Goal: Information Seeking & Learning: Compare options

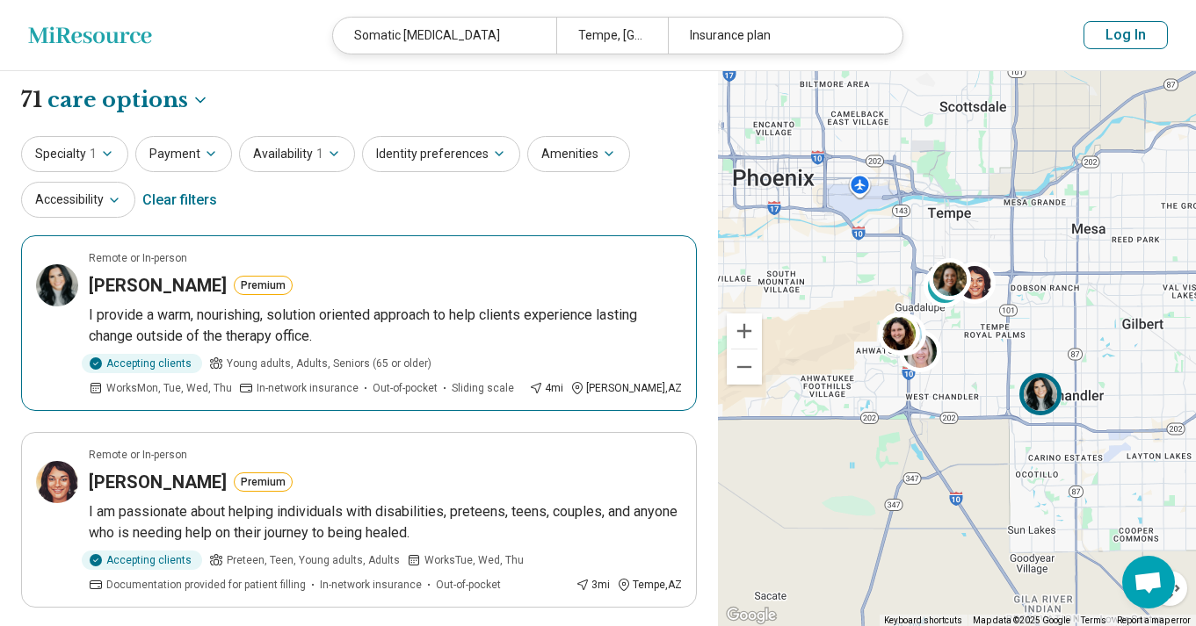
select select "***"
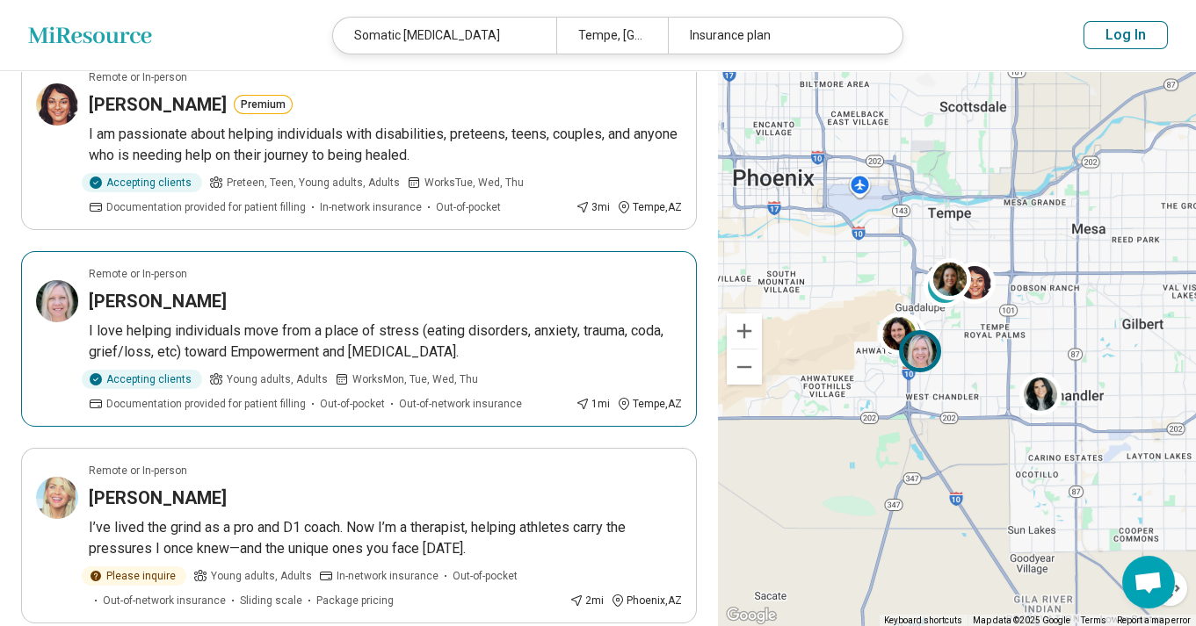
scroll to position [472, 0]
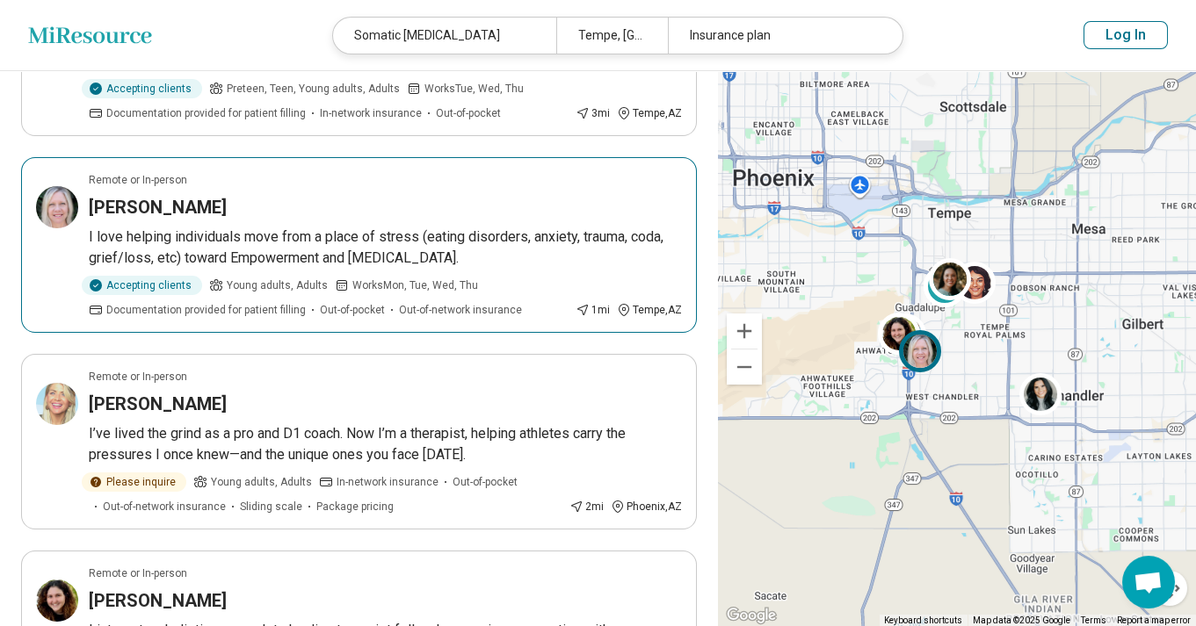
click at [344, 190] on article "Remote or In-person [PERSON_NAME] I love helping individuals move from a place …" at bounding box center [359, 245] width 676 height 176
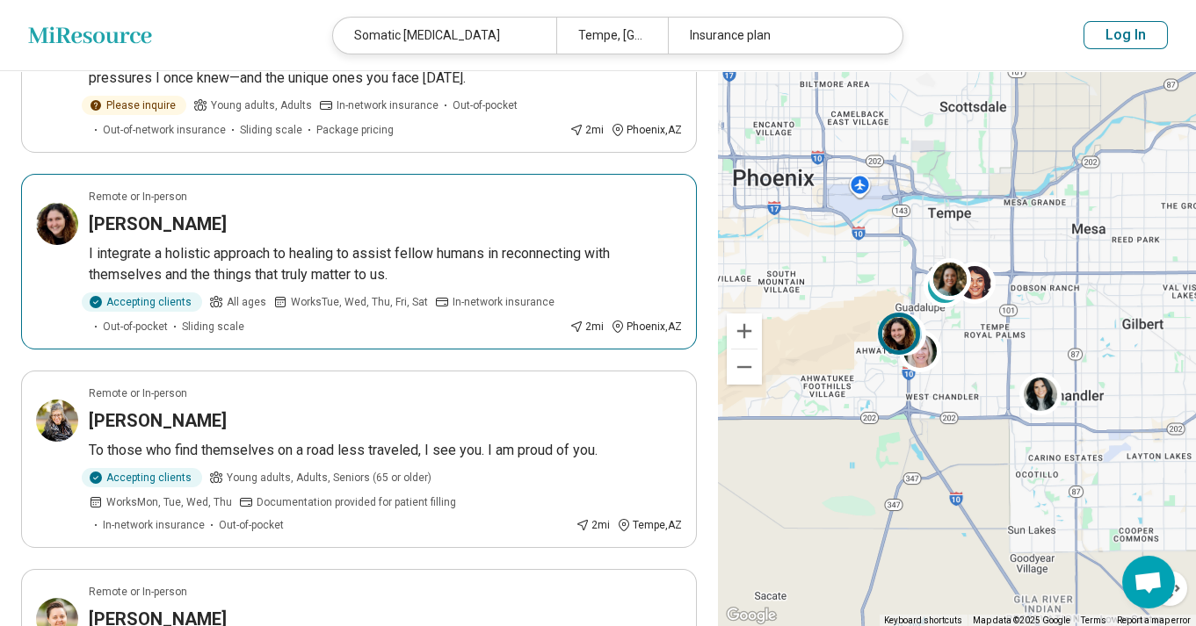
scroll to position [850, 0]
click at [416, 213] on div "[PERSON_NAME]" at bounding box center [385, 223] width 593 height 25
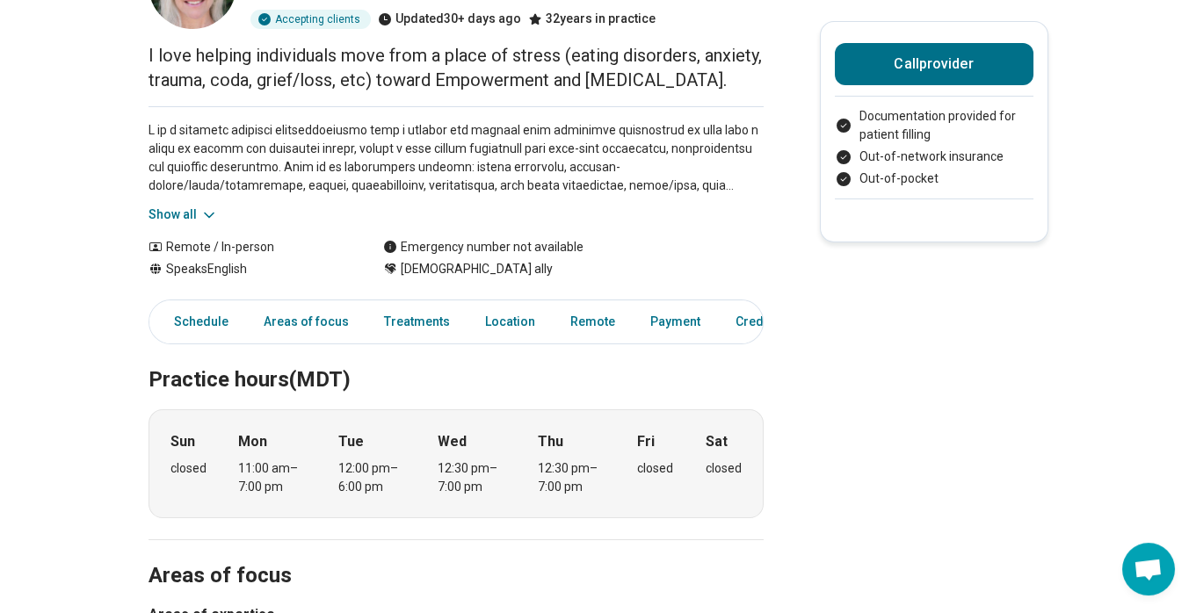
scroll to position [189, 0]
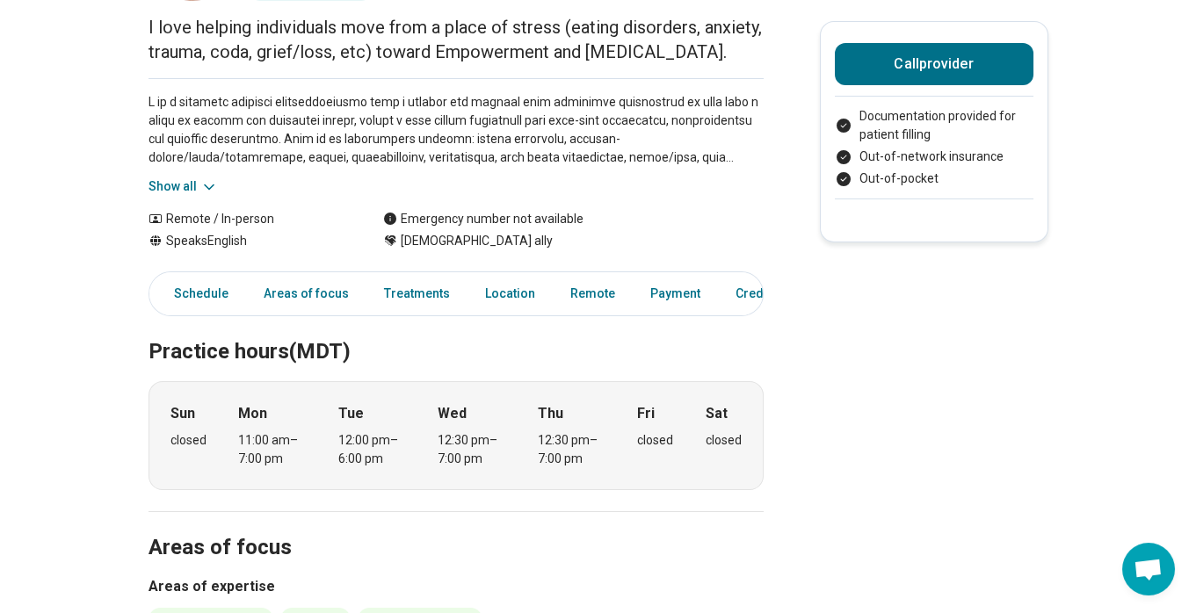
click at [186, 196] on button "Show all" at bounding box center [182, 186] width 69 height 18
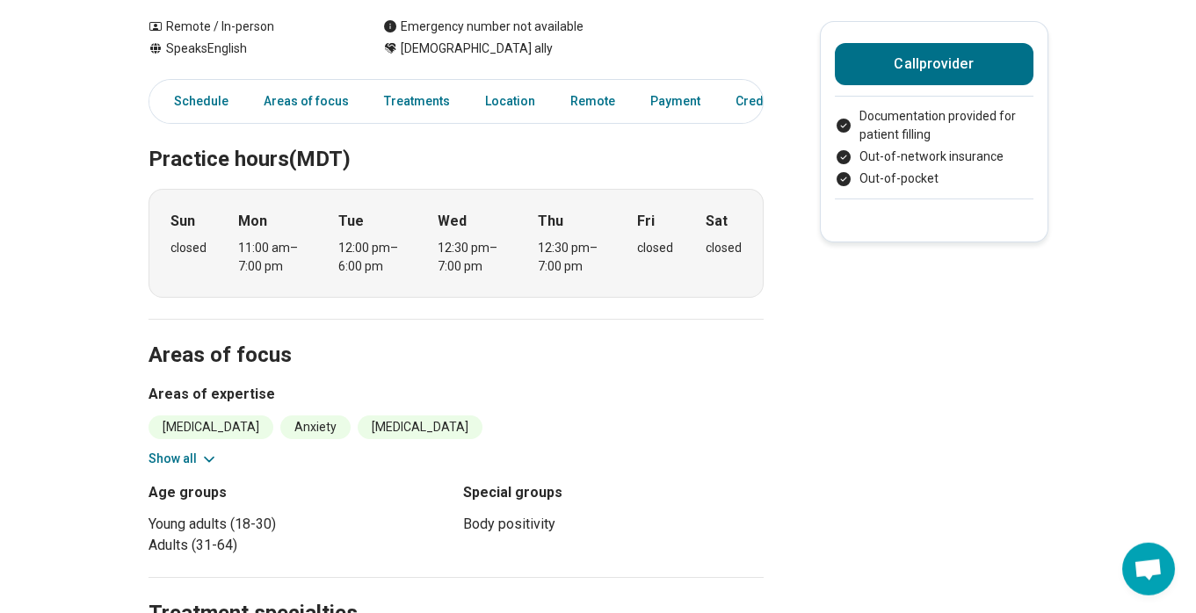
scroll to position [661, 0]
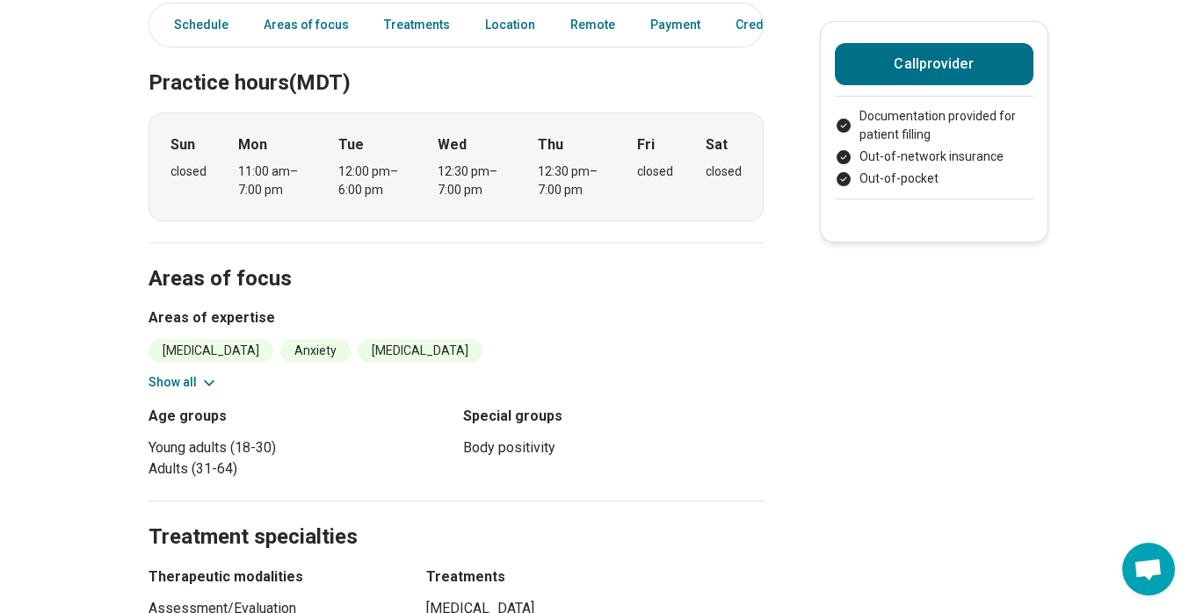
click at [169, 392] on button "Show all" at bounding box center [182, 382] width 69 height 18
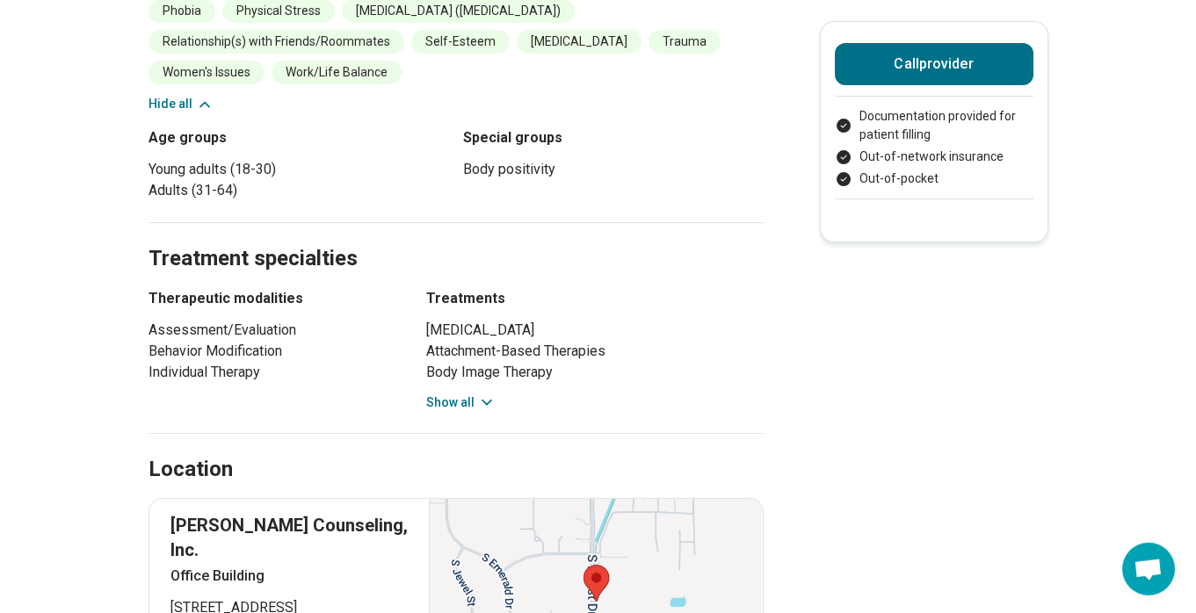
scroll to position [1133, 0]
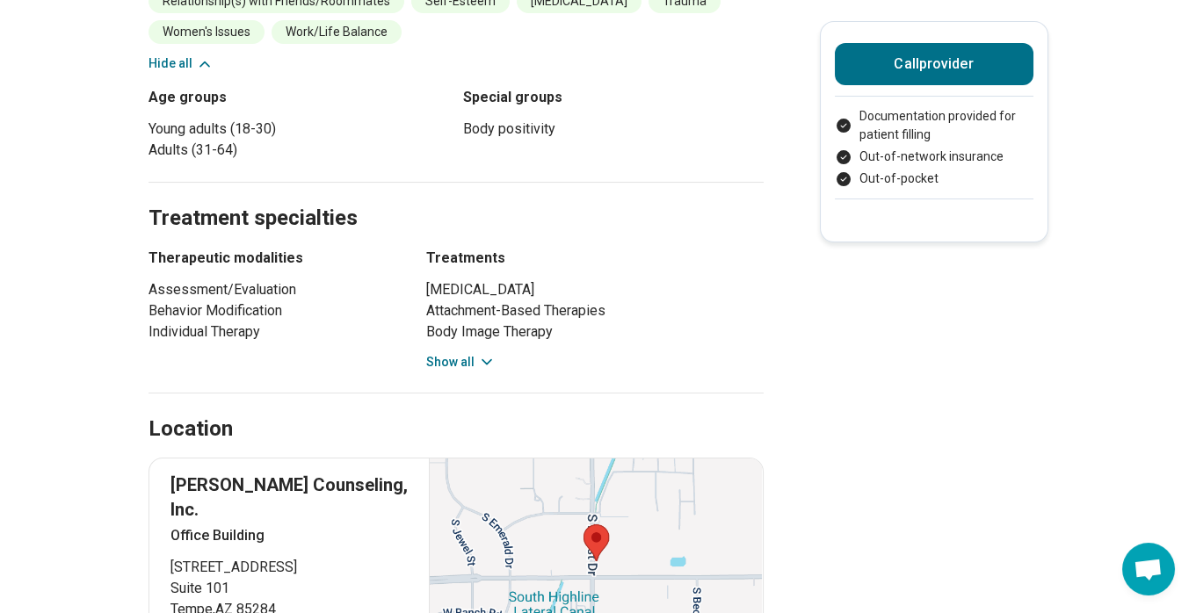
click at [465, 372] on button "Show all" at bounding box center [460, 362] width 69 height 18
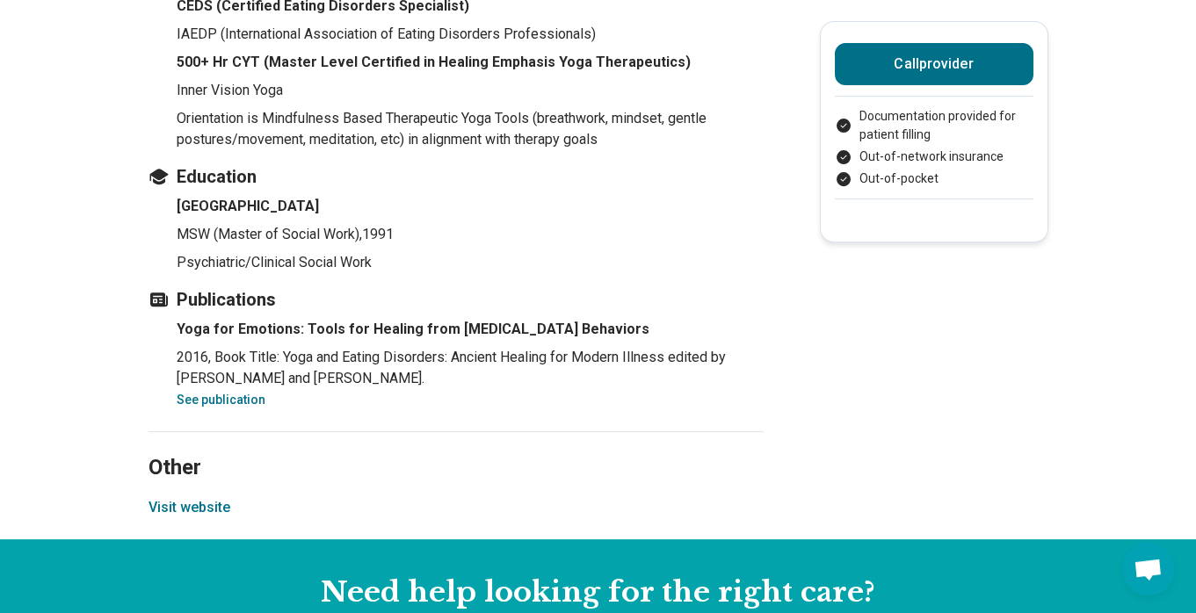
scroll to position [2834, 0]
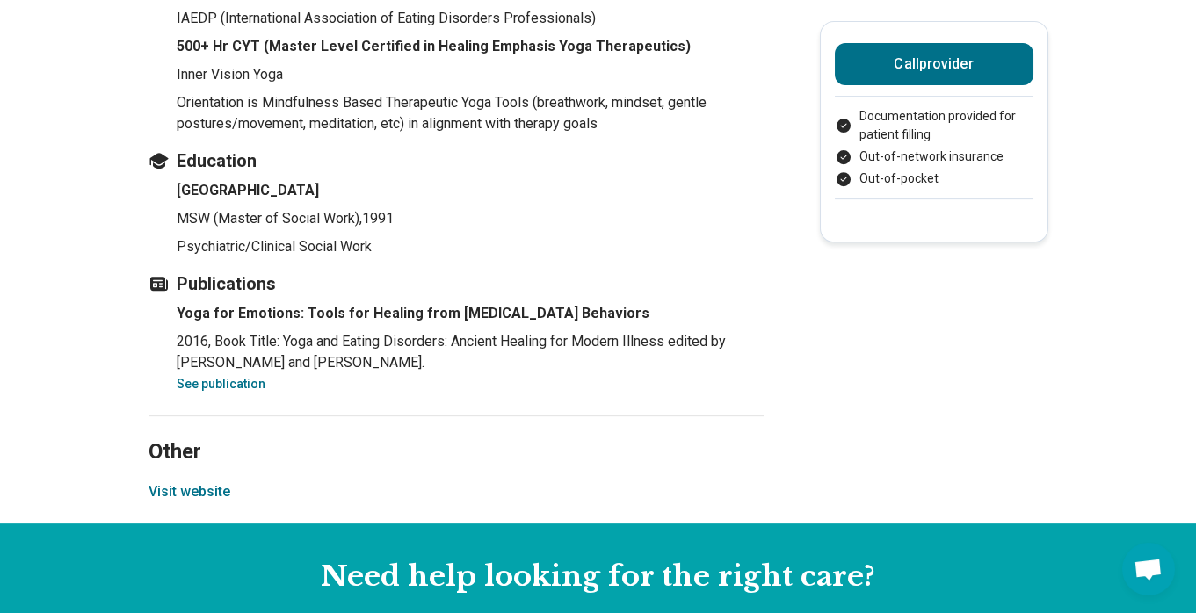
click at [204, 503] on button "Visit website" at bounding box center [189, 491] width 82 height 21
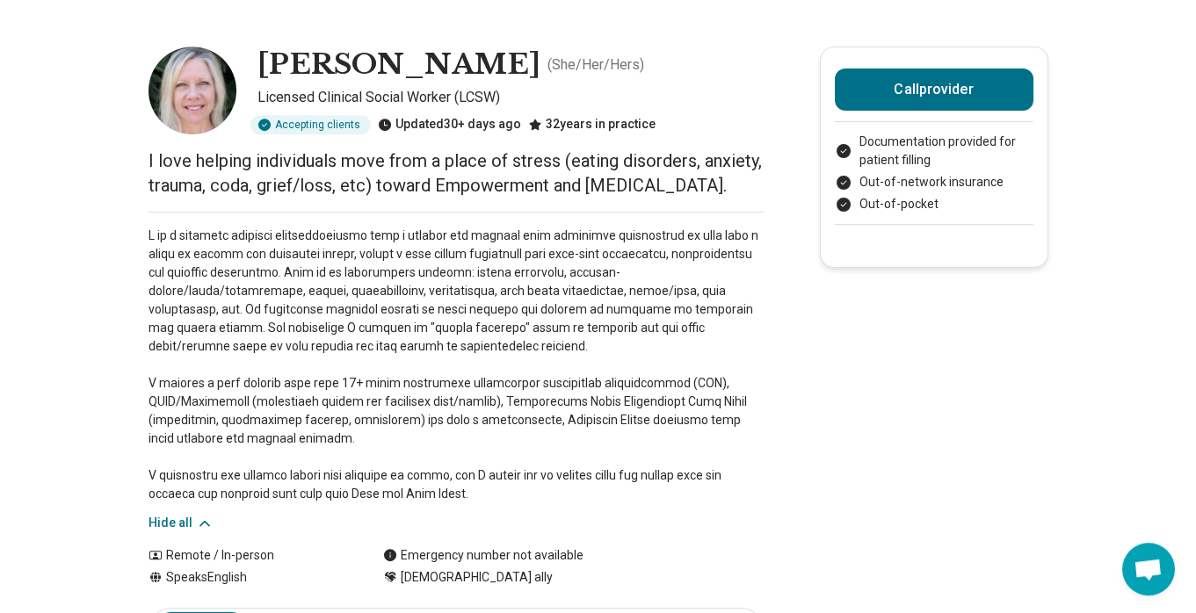
scroll to position [0, 0]
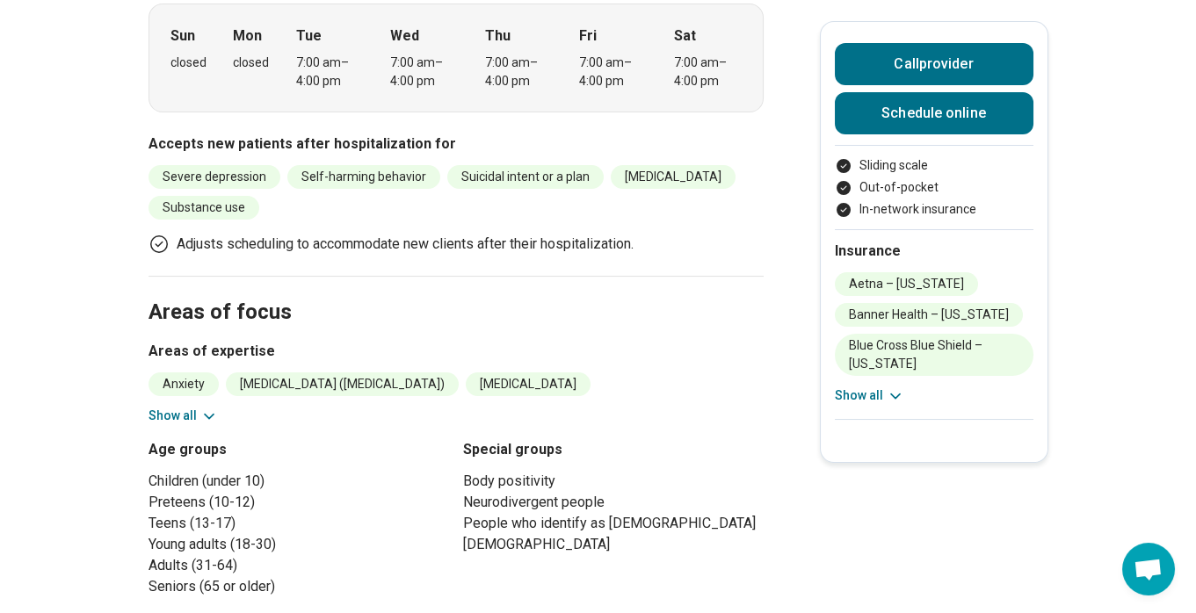
scroll to position [567, 0]
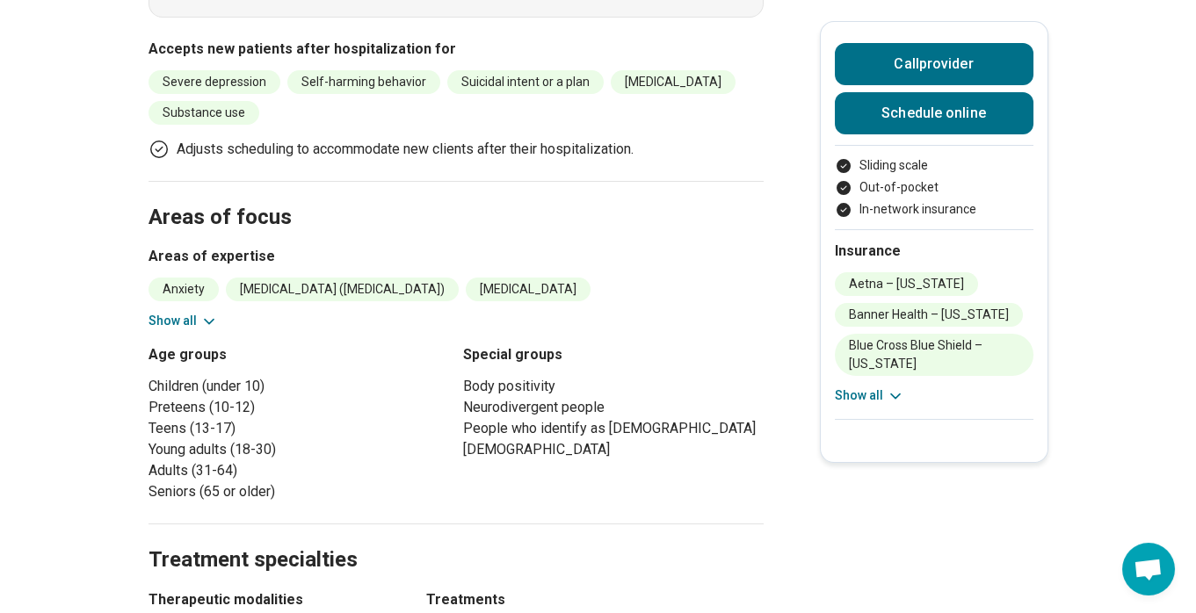
click at [165, 312] on button "Show all" at bounding box center [182, 321] width 69 height 18
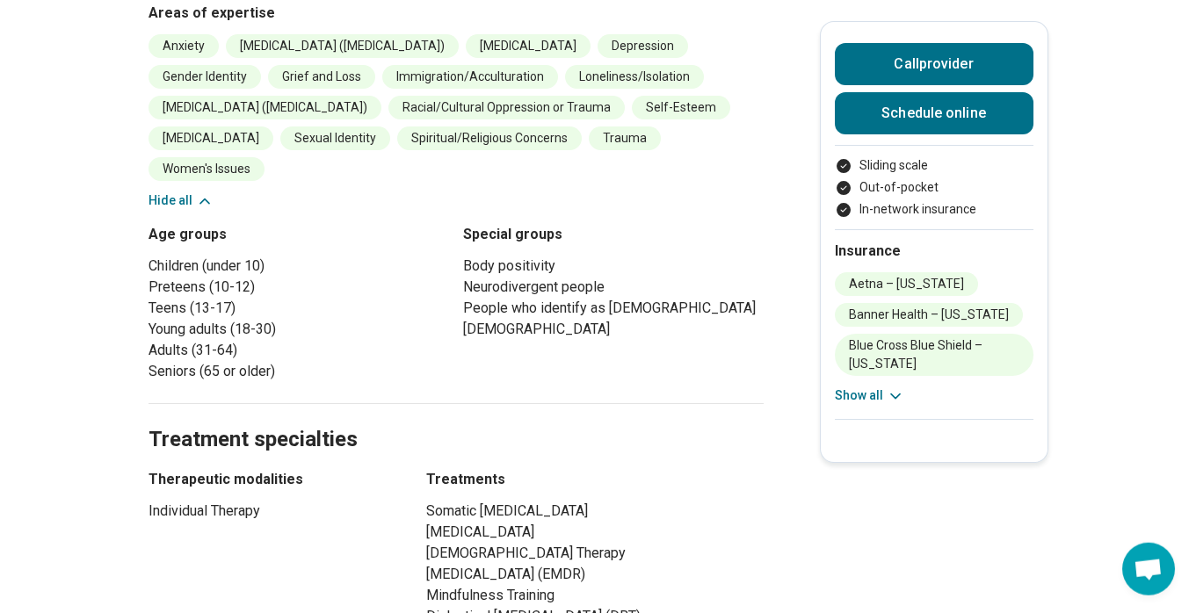
scroll to position [850, 0]
